Goal: Check status: Check status

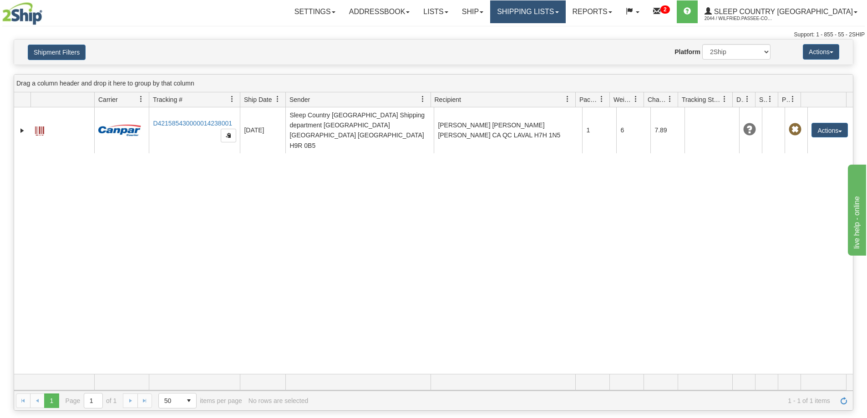
click at [550, 12] on link "Shipping lists" at bounding box center [527, 11] width 75 height 23
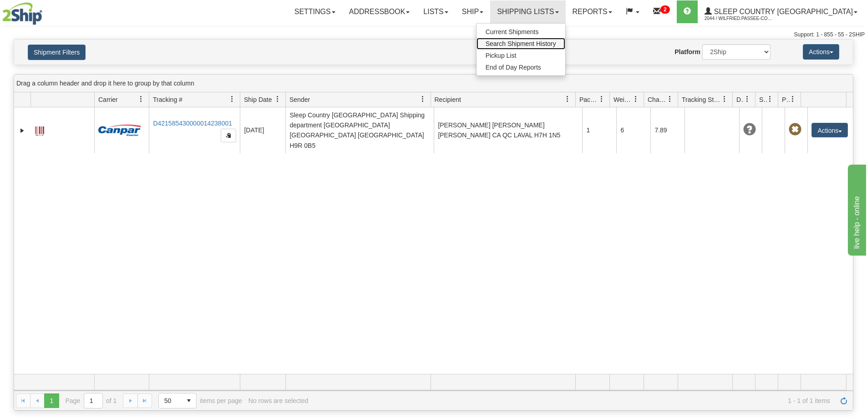
click at [556, 43] on span "Search Shipment History" at bounding box center [521, 43] width 71 height 7
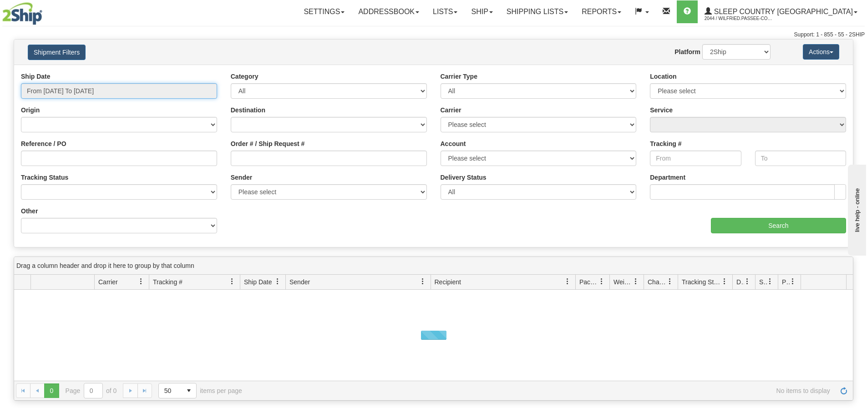
click at [92, 90] on input "From [DATE] To [DATE]" at bounding box center [119, 90] width 196 height 15
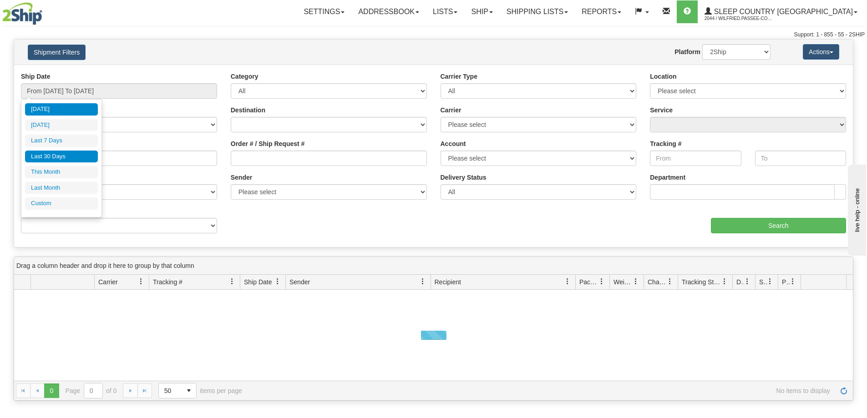
click at [87, 151] on li "Last 30 Days" at bounding box center [61, 157] width 73 height 12
type input "From [DATE] To [DATE]"
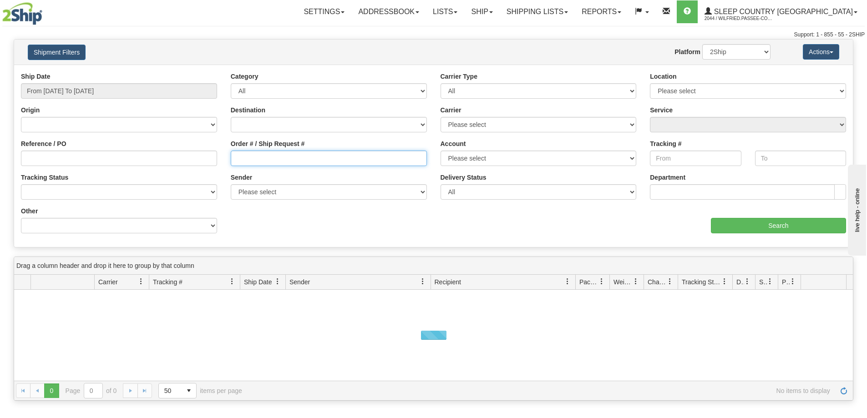
click at [319, 152] on input "Order # / Ship Request #" at bounding box center [329, 158] width 196 height 15
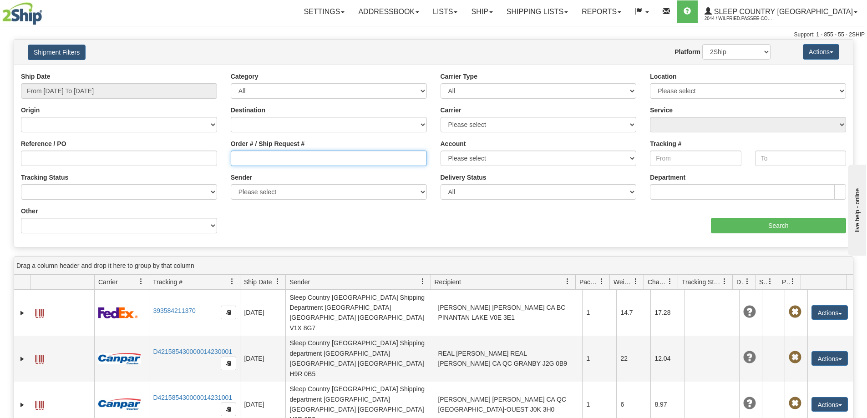
paste input "9000I108624"
type input "9000I108624"
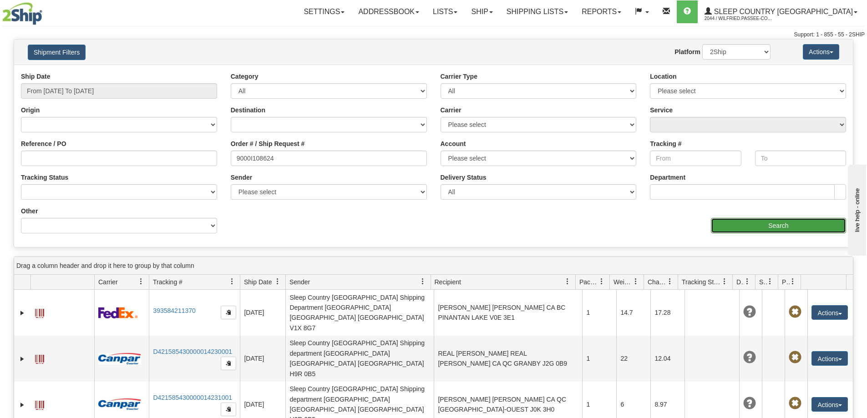
click at [736, 221] on input "Search" at bounding box center [778, 225] width 135 height 15
